Goal: Information Seeking & Learning: Find specific fact

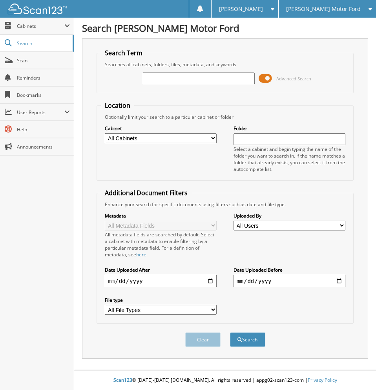
click at [211, 81] on input "text" at bounding box center [198, 79] width 111 height 12
type input "319245"
click at [230, 333] on button "Search" at bounding box center [247, 340] width 35 height 15
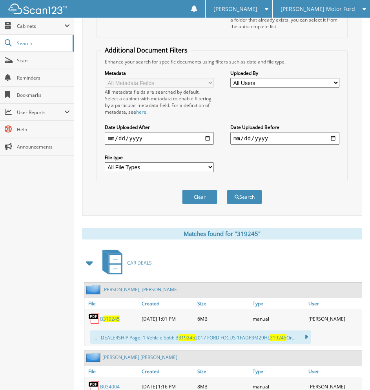
scroll to position [196, 0]
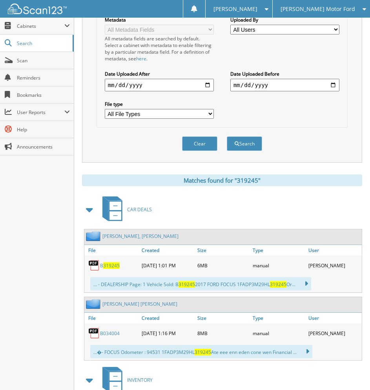
click at [105, 265] on span "319245" at bounding box center [111, 265] width 16 height 7
